Goal: Information Seeking & Learning: Learn about a topic

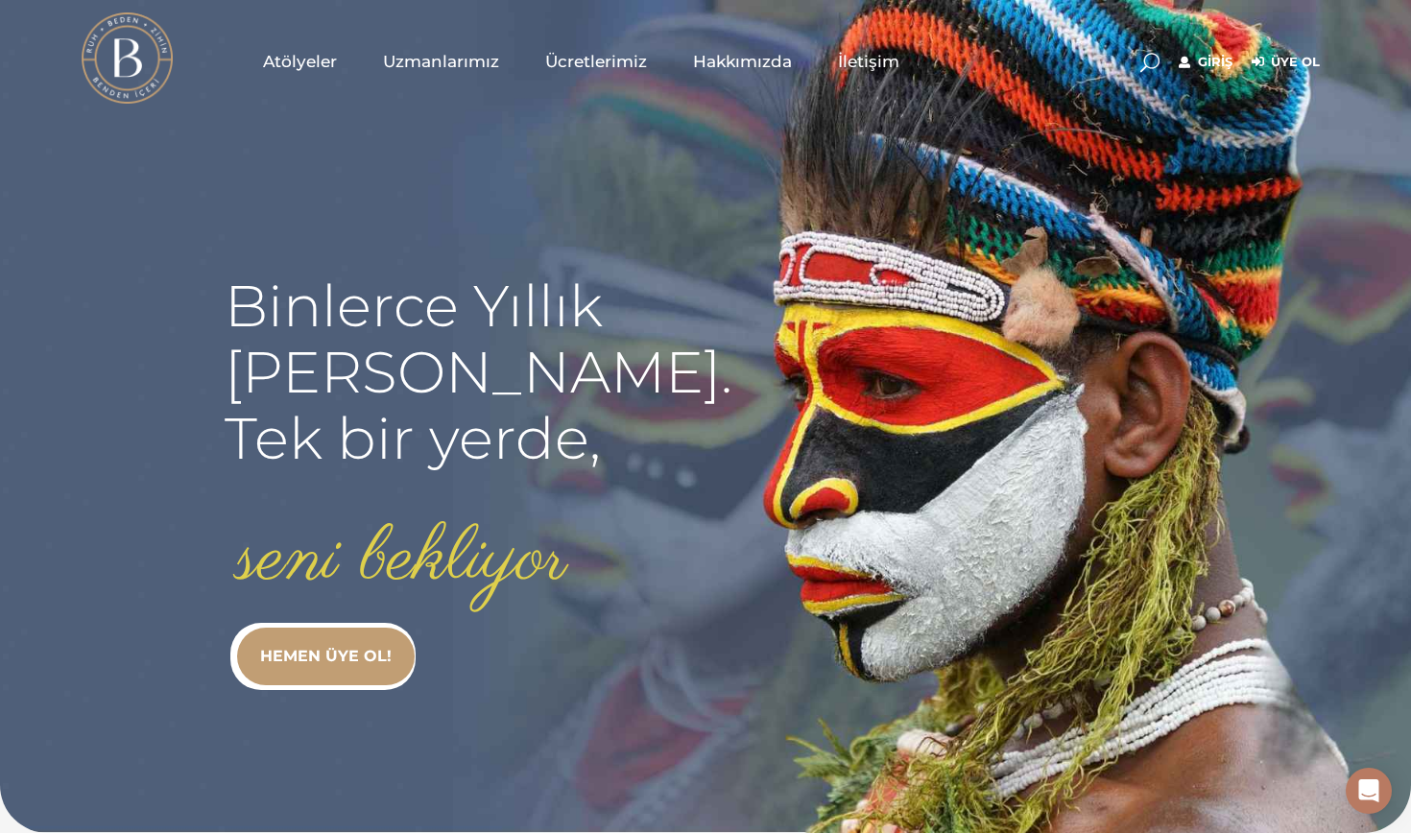
click at [891, 61] on link "Giriş" at bounding box center [1206, 62] width 54 height 23
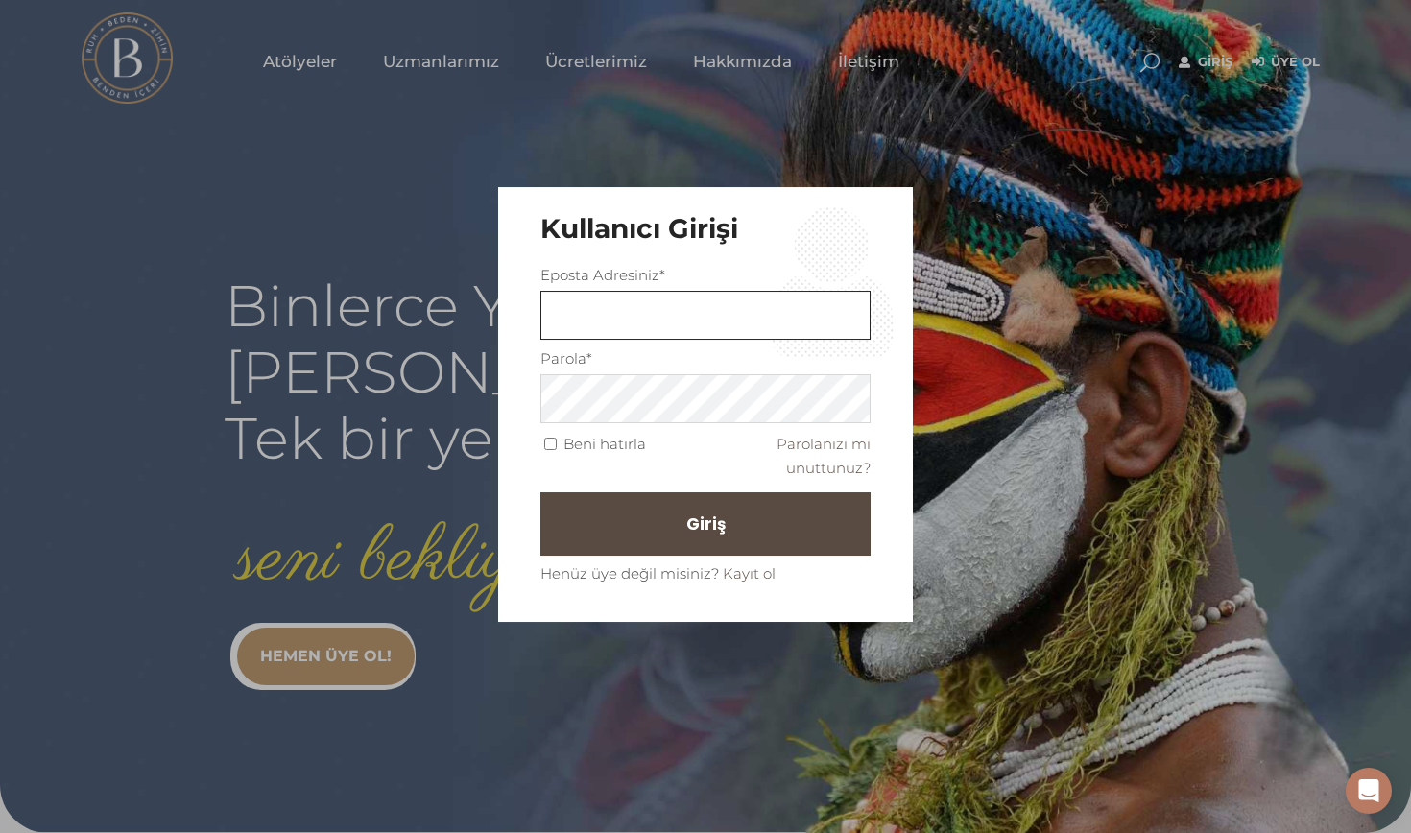
type input "nazlimemiis@gmail.com"
click at [706, 523] on button "Giriş" at bounding box center [705, 523] width 330 height 63
click at [667, 499] on button "Giriş" at bounding box center [705, 523] width 330 height 63
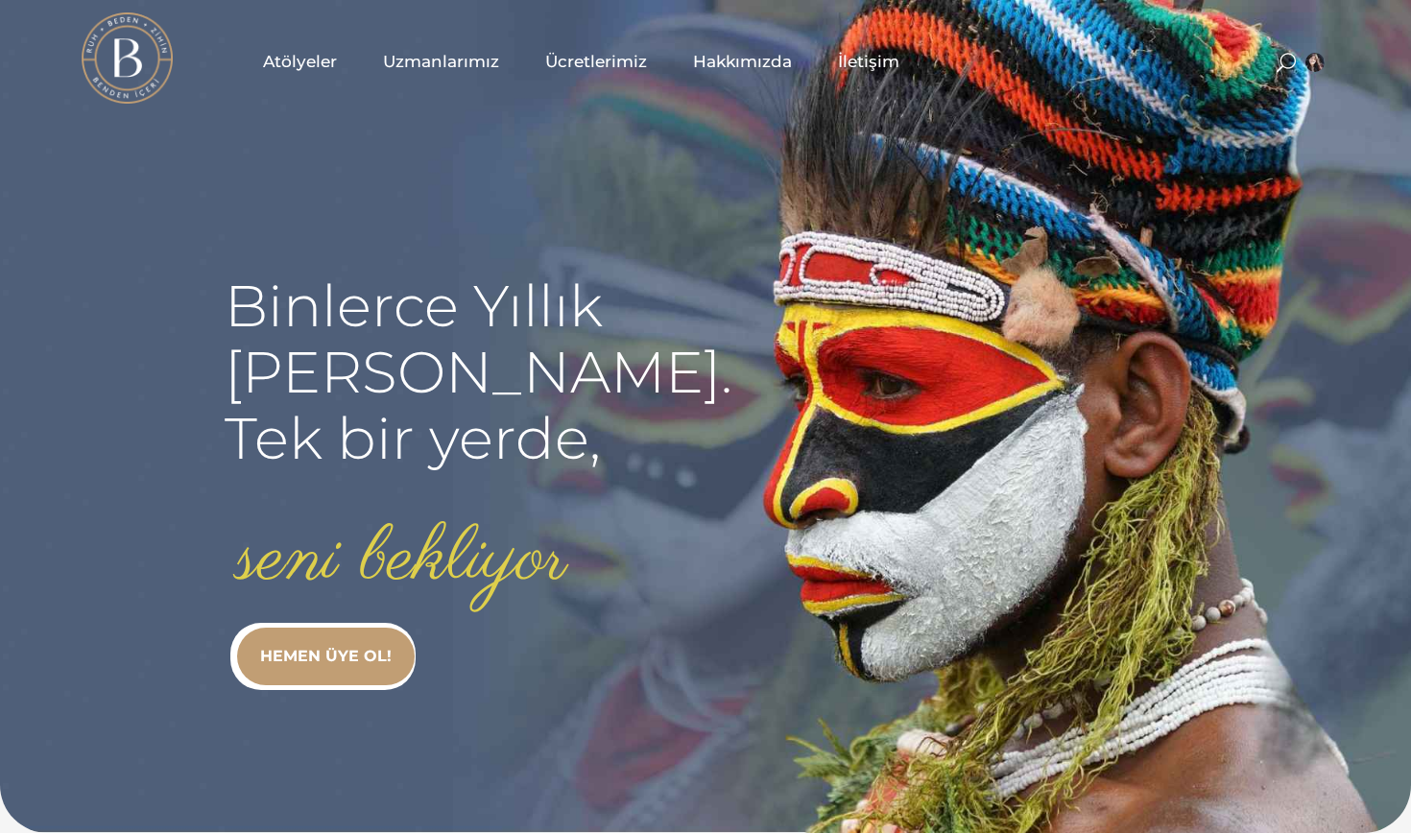
click at [1279, 60] on span at bounding box center [1286, 62] width 19 height 19
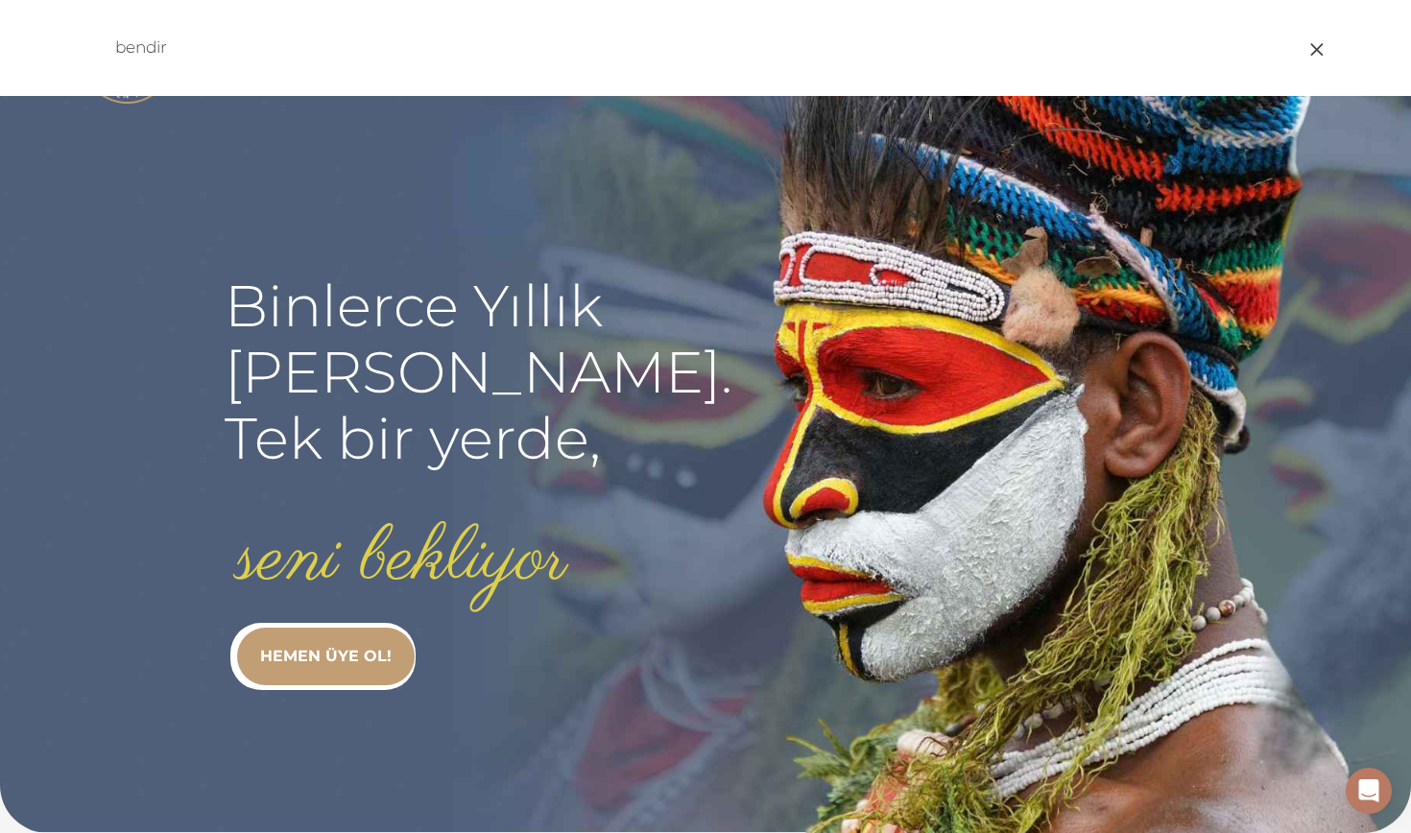
type input "bendir"
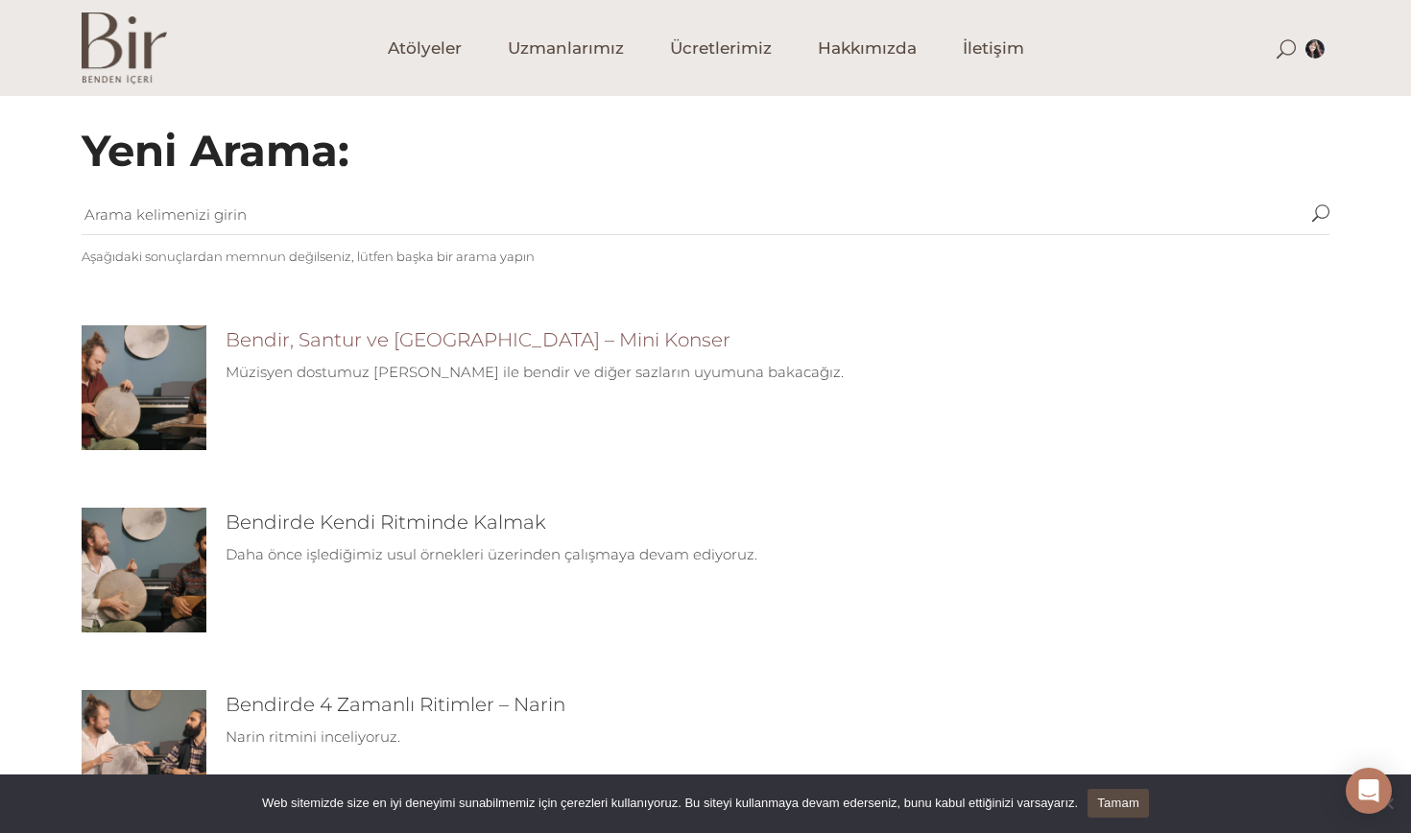
click at [517, 341] on link "Bendir, Santur ve Tembur – Mini Konser" at bounding box center [478, 339] width 505 height 23
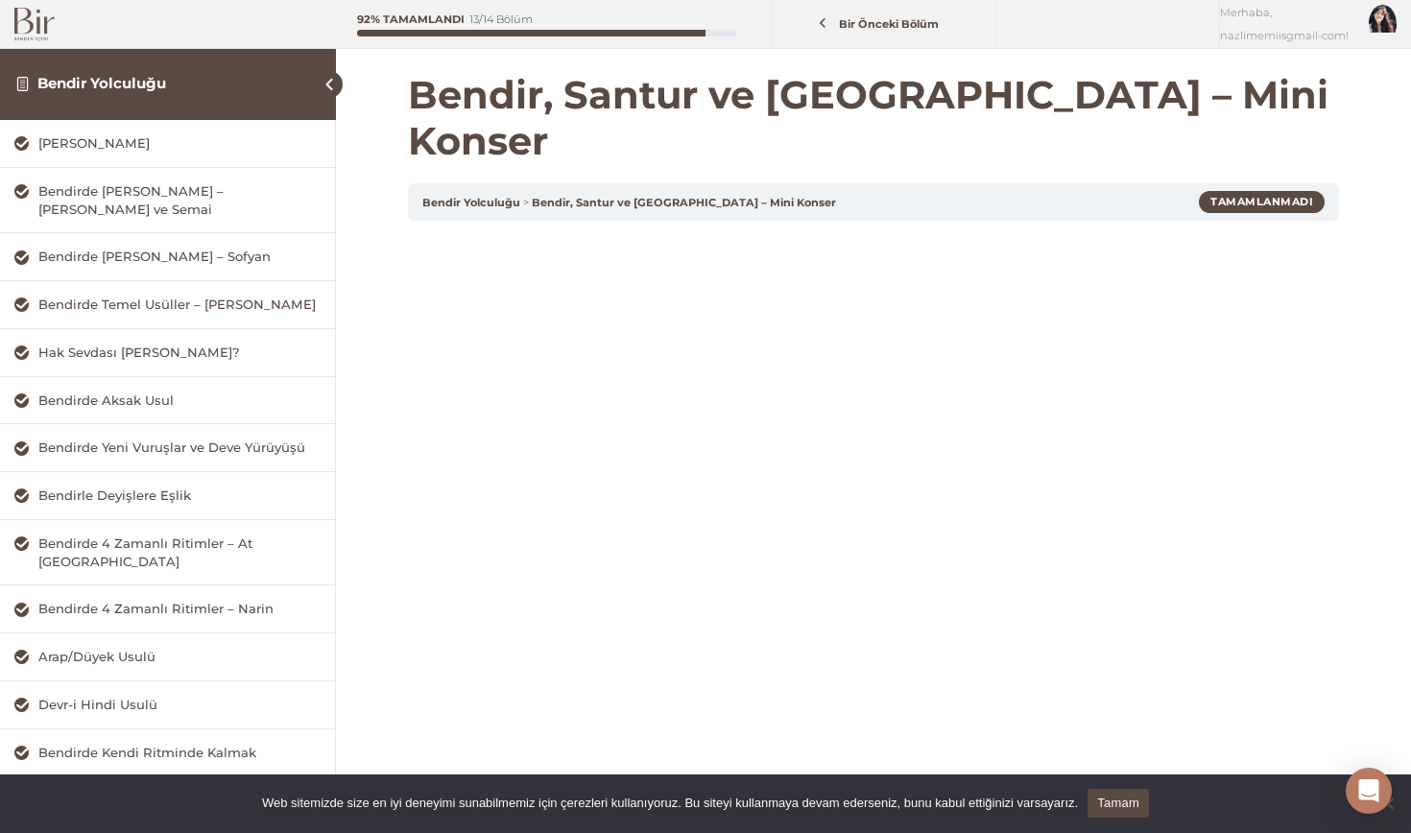
click at [174, 301] on div "Bendirde Temel Usüller – Aksak Semai" at bounding box center [179, 305] width 282 height 18
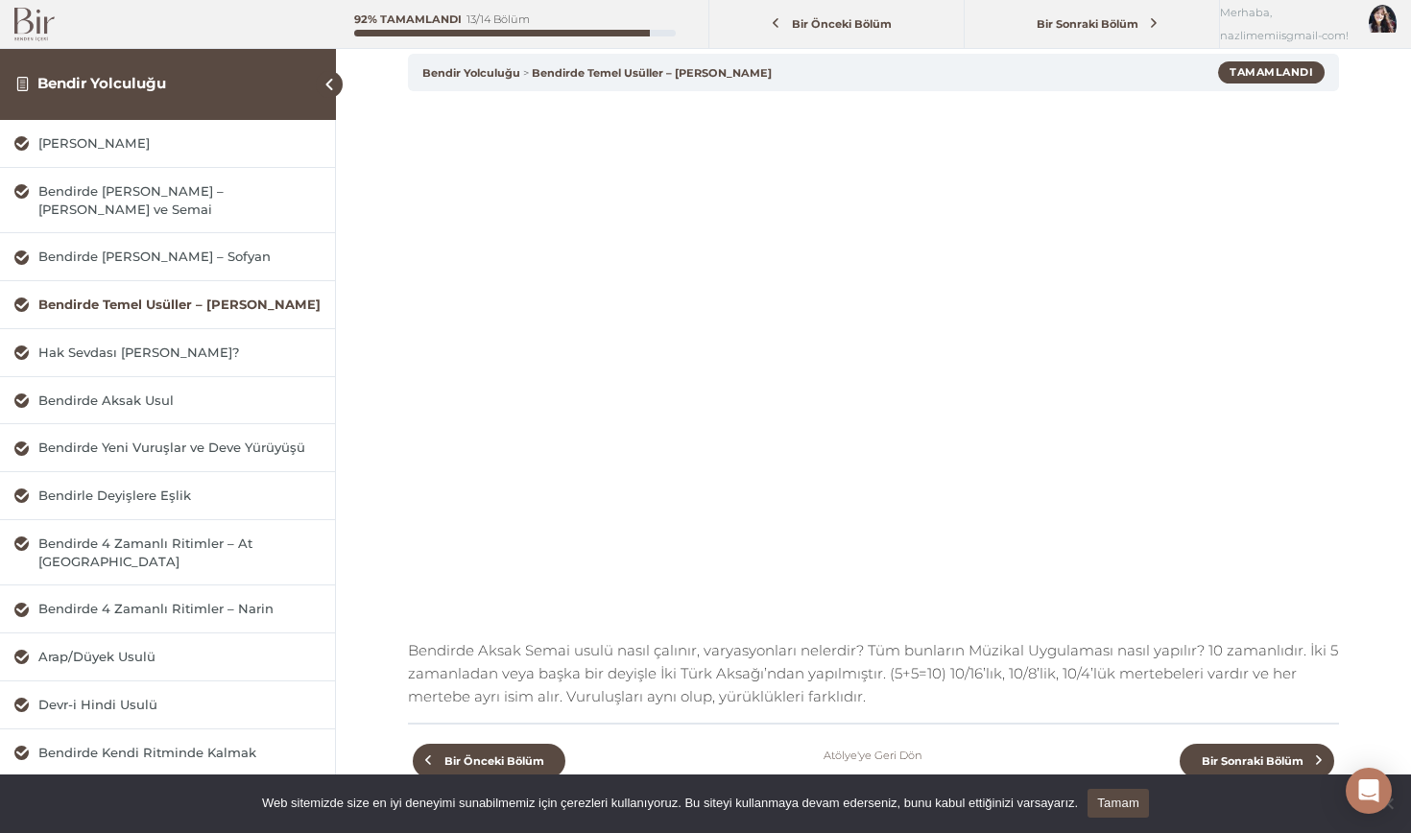
scroll to position [85, 0]
click at [170, 398] on div "Bendirde Aksak Usul" at bounding box center [179, 401] width 282 height 18
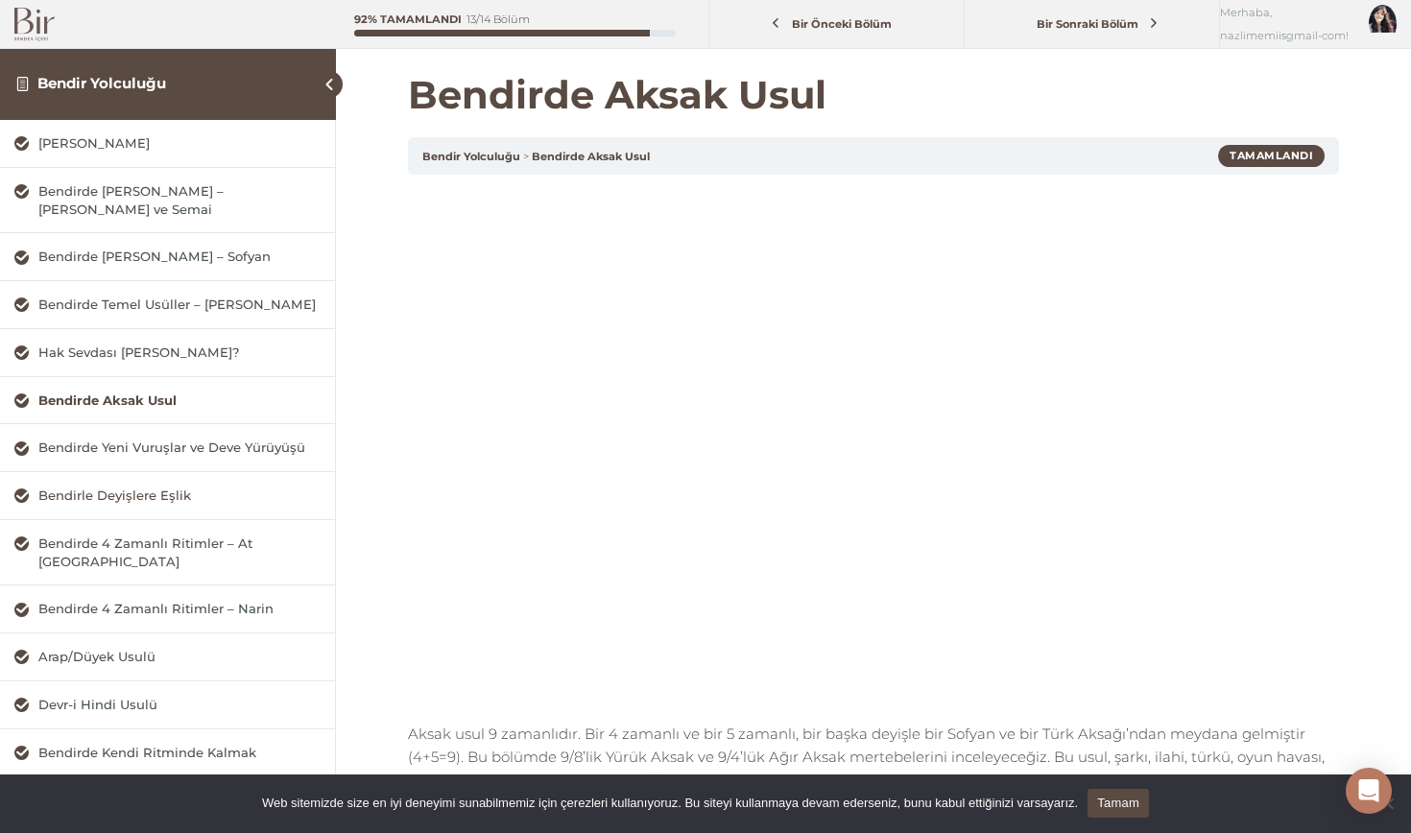
click at [172, 493] on div "Bendirle Deyişlere Eşlik" at bounding box center [179, 496] width 282 height 18
click at [329, 86] on span at bounding box center [329, 84] width 27 height 27
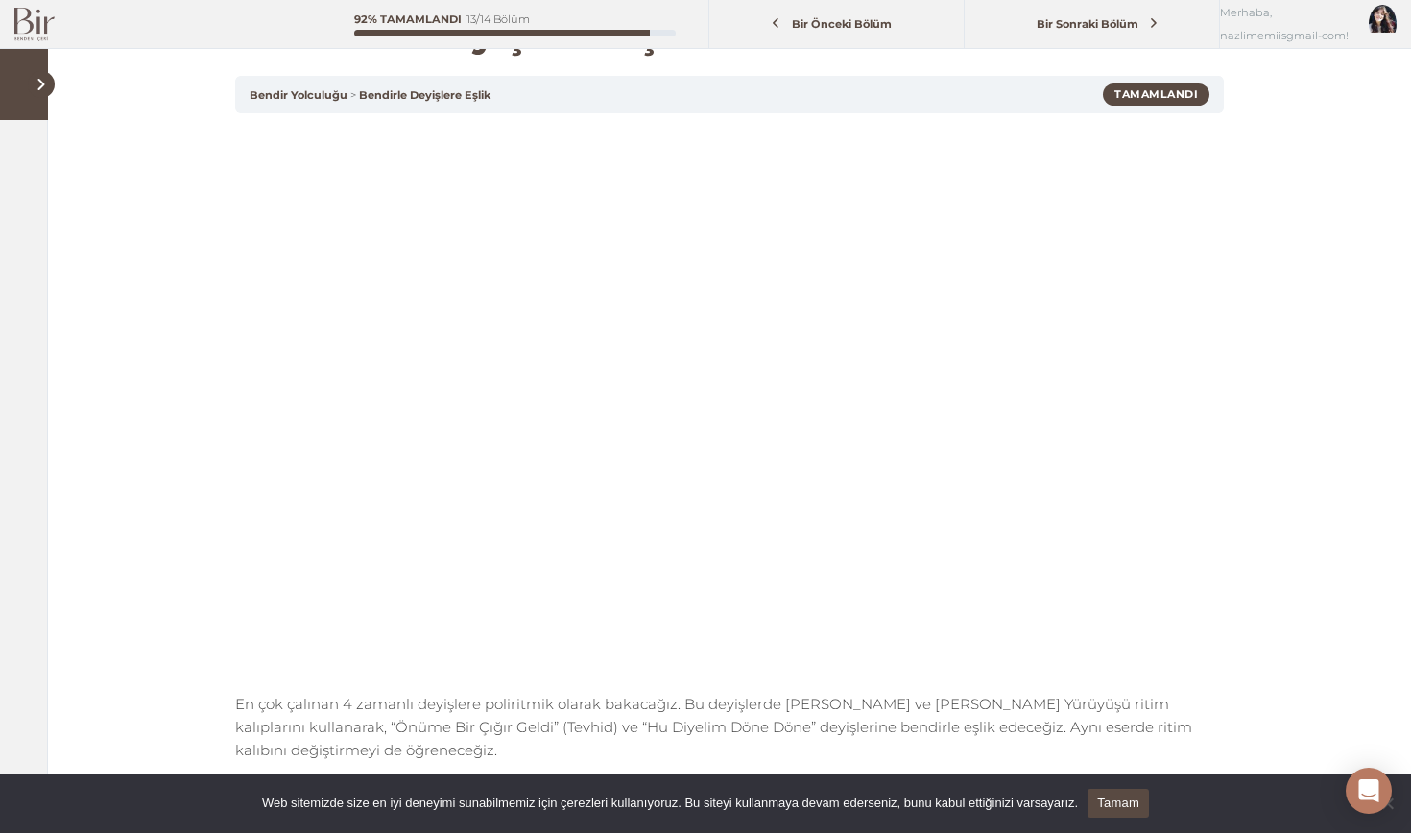
scroll to position [77, 0]
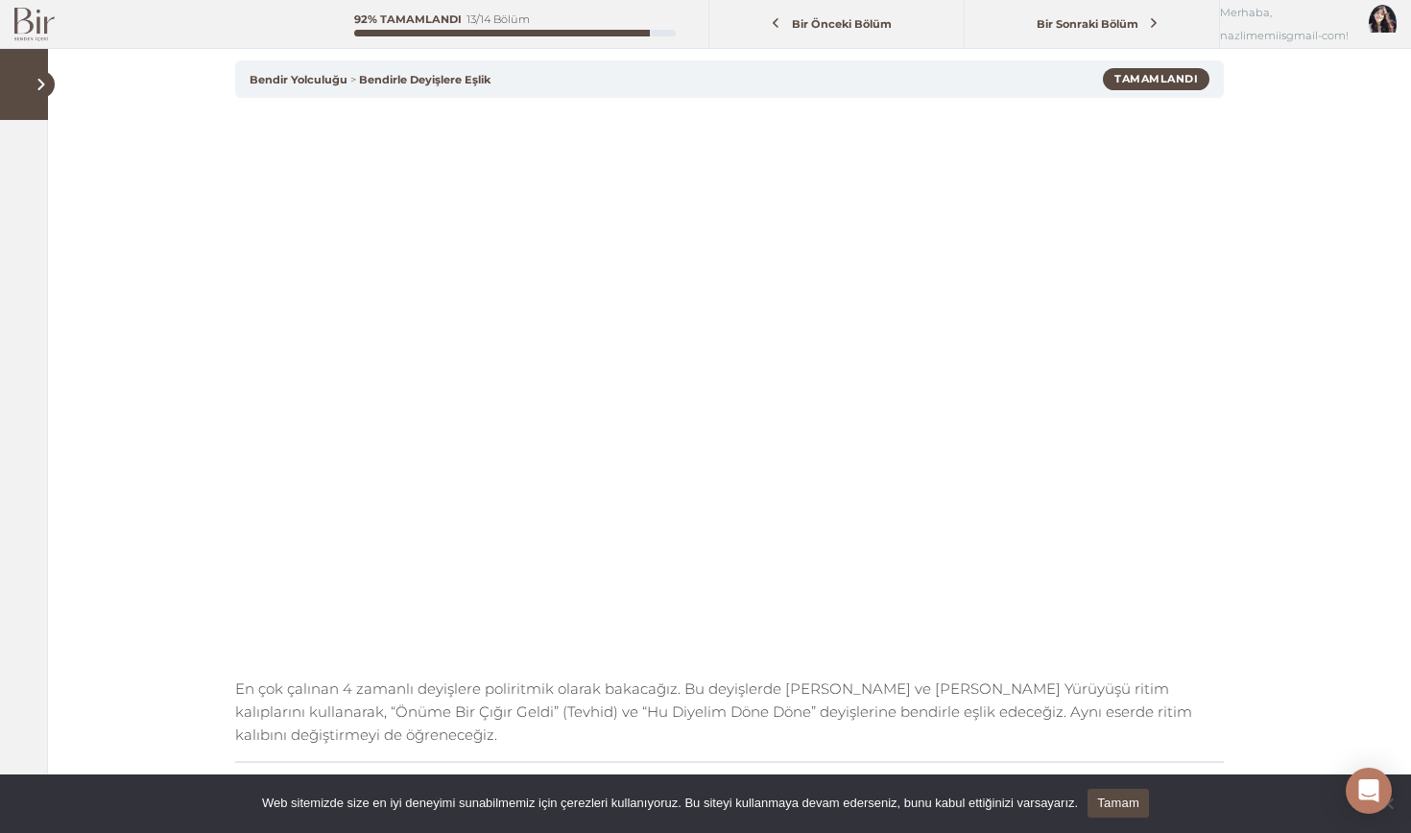
click at [42, 24] on img at bounding box center [34, 25] width 40 height 34
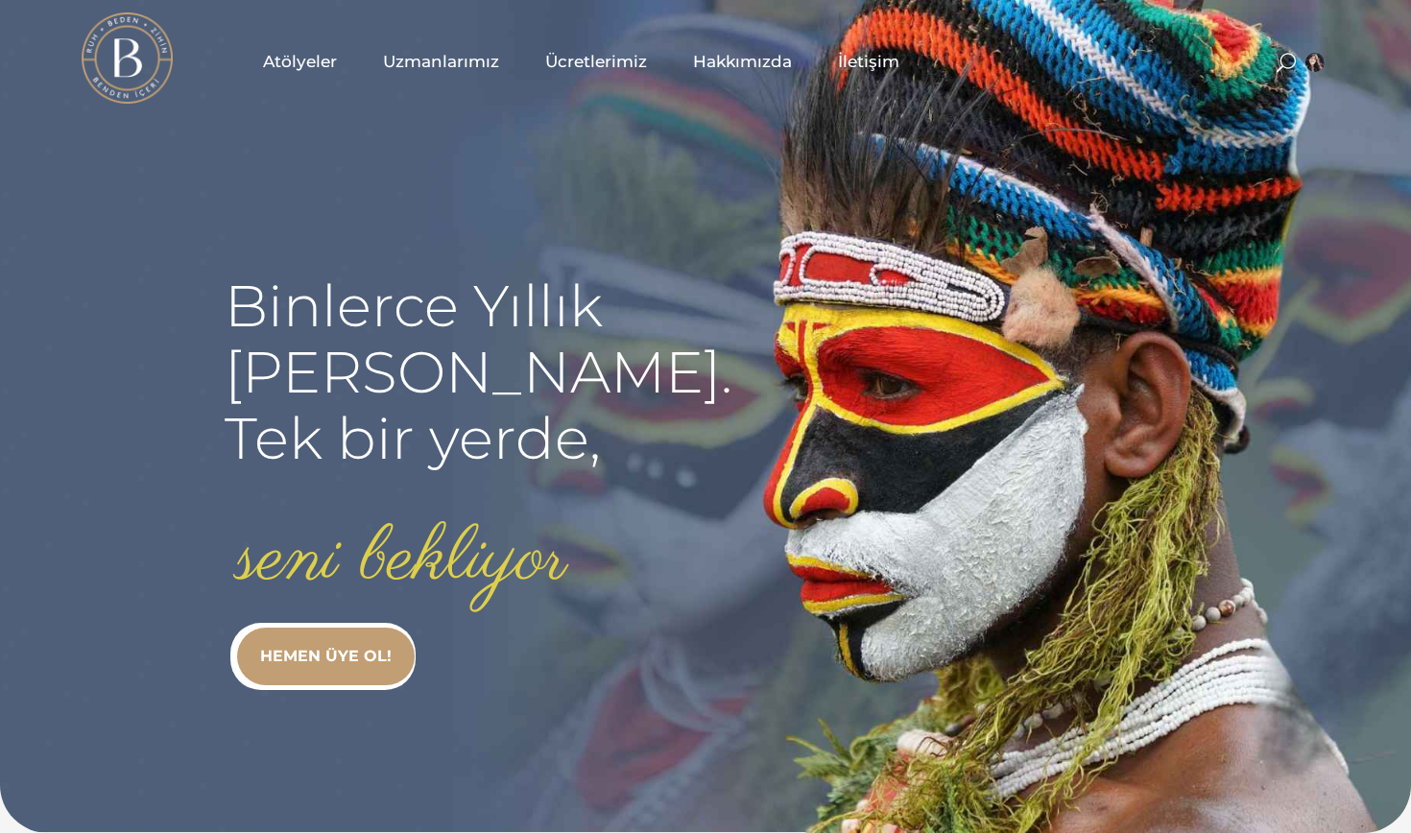
click at [293, 69] on span "Atölyeler" at bounding box center [300, 62] width 74 height 22
